Goal: Navigation & Orientation: Find specific page/section

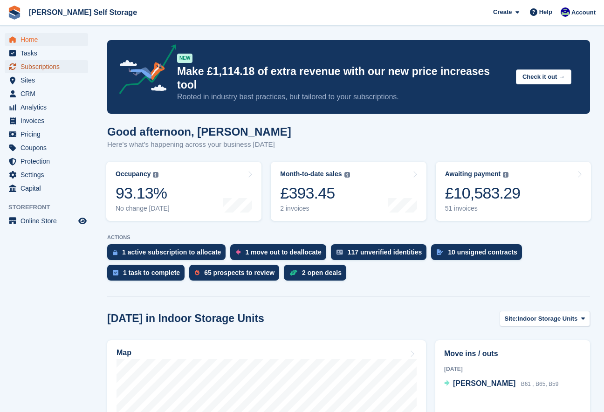
click at [42, 69] on span "Subscriptions" at bounding box center [49, 66] width 56 height 13
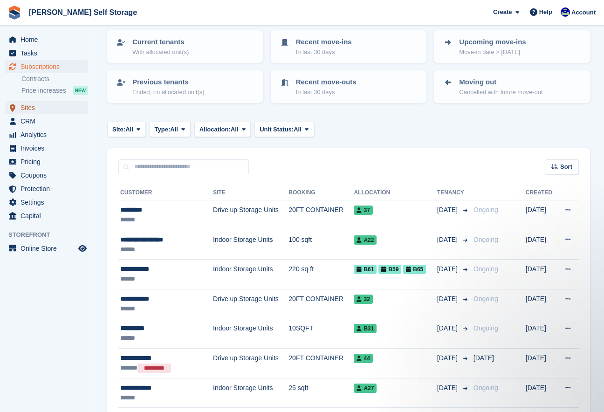
click at [27, 105] on span "Sites" at bounding box center [49, 107] width 56 height 13
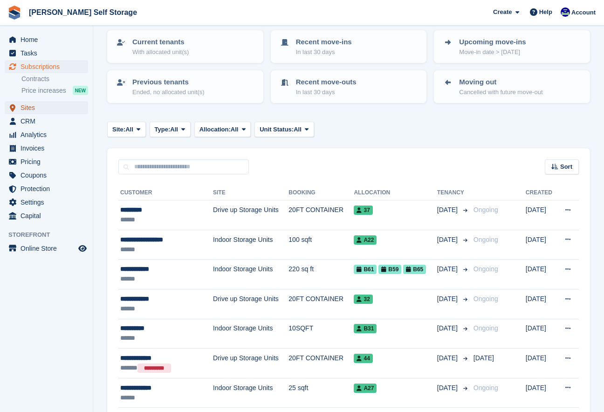
scroll to position [60, 0]
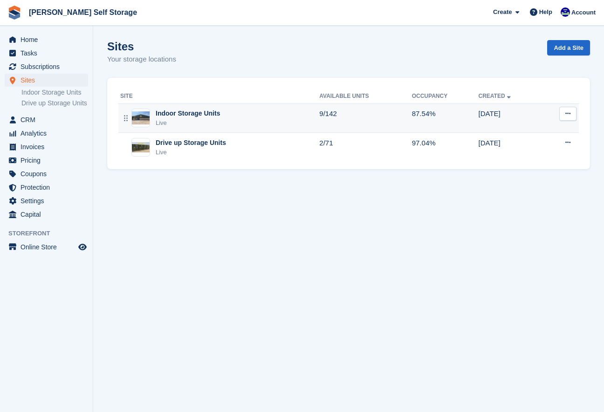
click at [161, 120] on div "Live" at bounding box center [188, 122] width 64 height 9
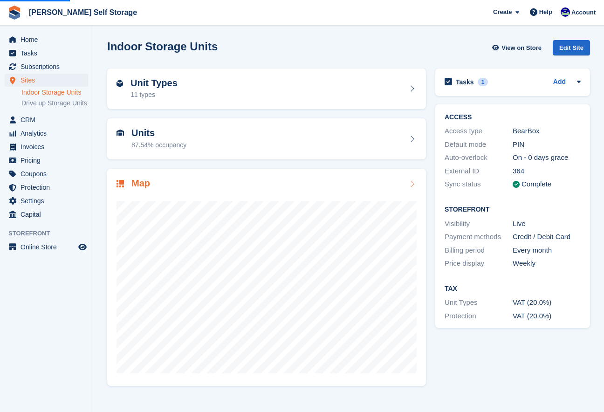
click at [316, 184] on div "Map" at bounding box center [267, 184] width 300 height 13
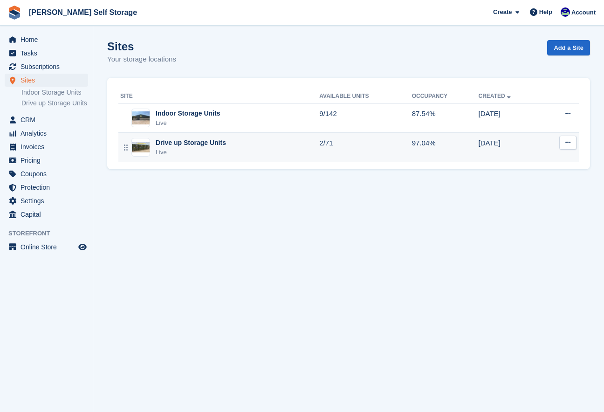
click at [154, 150] on div "Drive up Storage Units Live" at bounding box center [219, 147] width 199 height 19
